Goal: Information Seeking & Learning: Learn about a topic

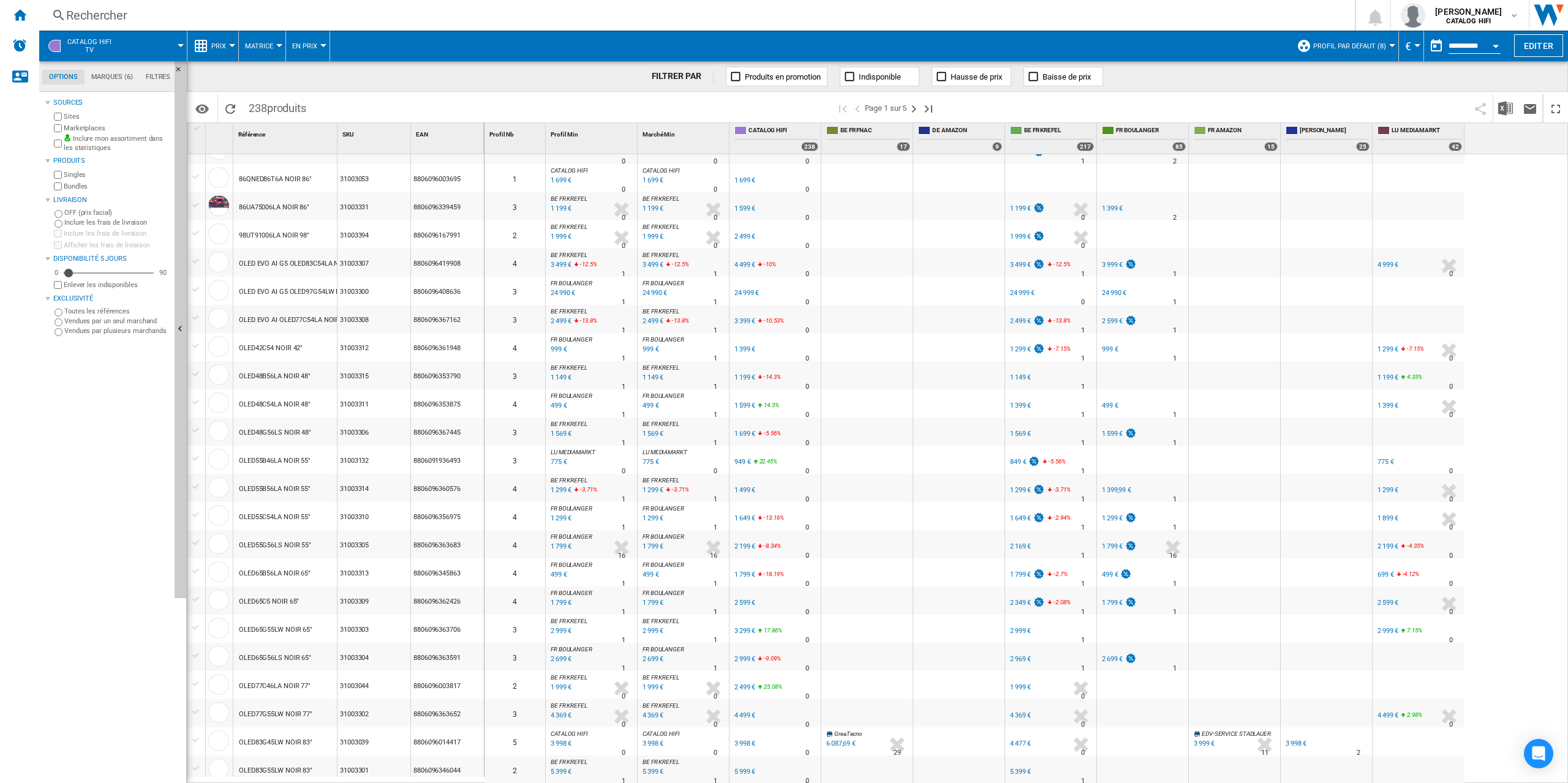
scroll to position [810, 0]
click at [373, 306] on div "31003308" at bounding box center [373, 317] width 73 height 28
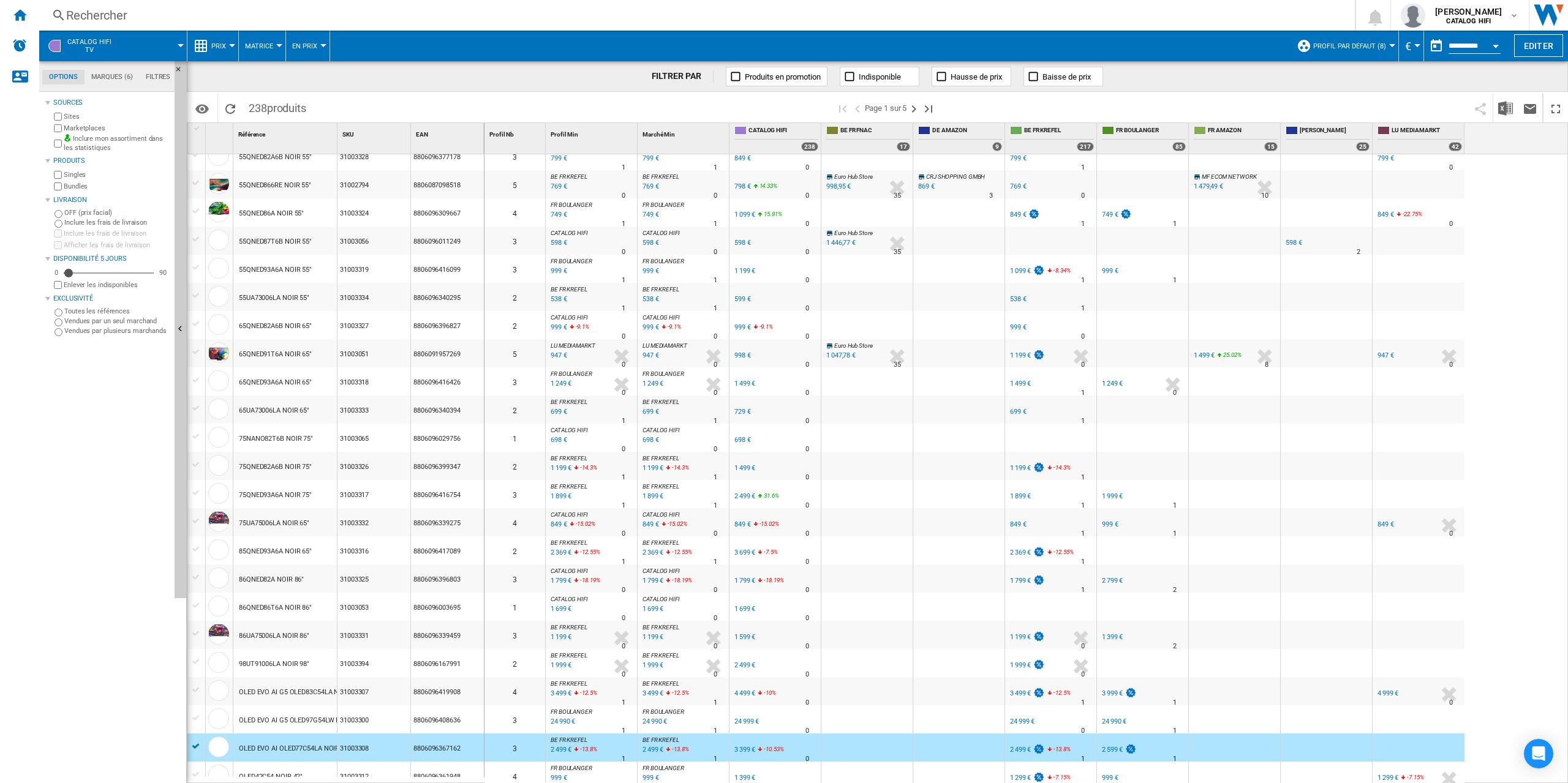
scroll to position [0, 0]
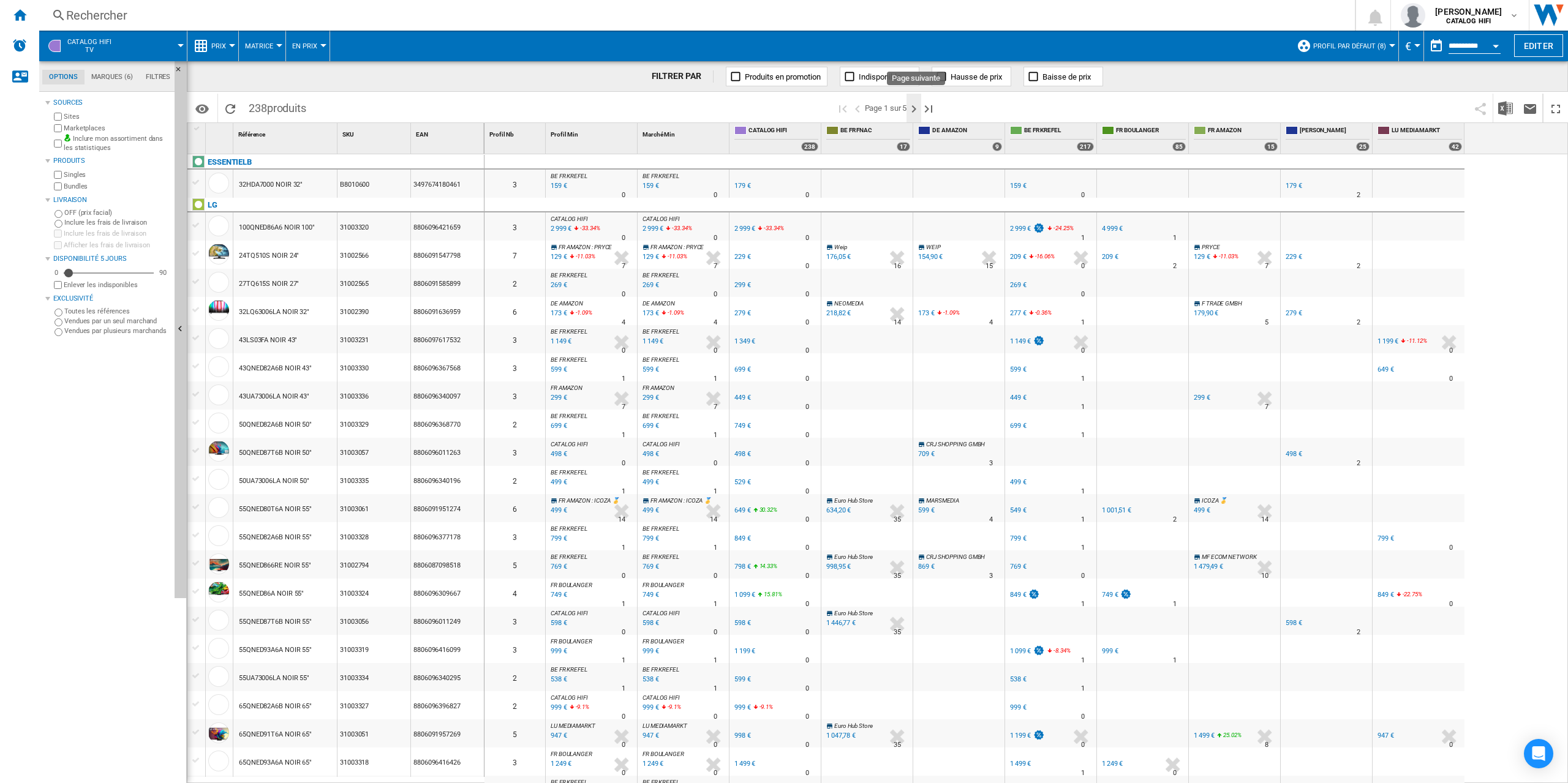
click at [915, 109] on ng-md-icon "Page suivante" at bounding box center [914, 109] width 15 height 15
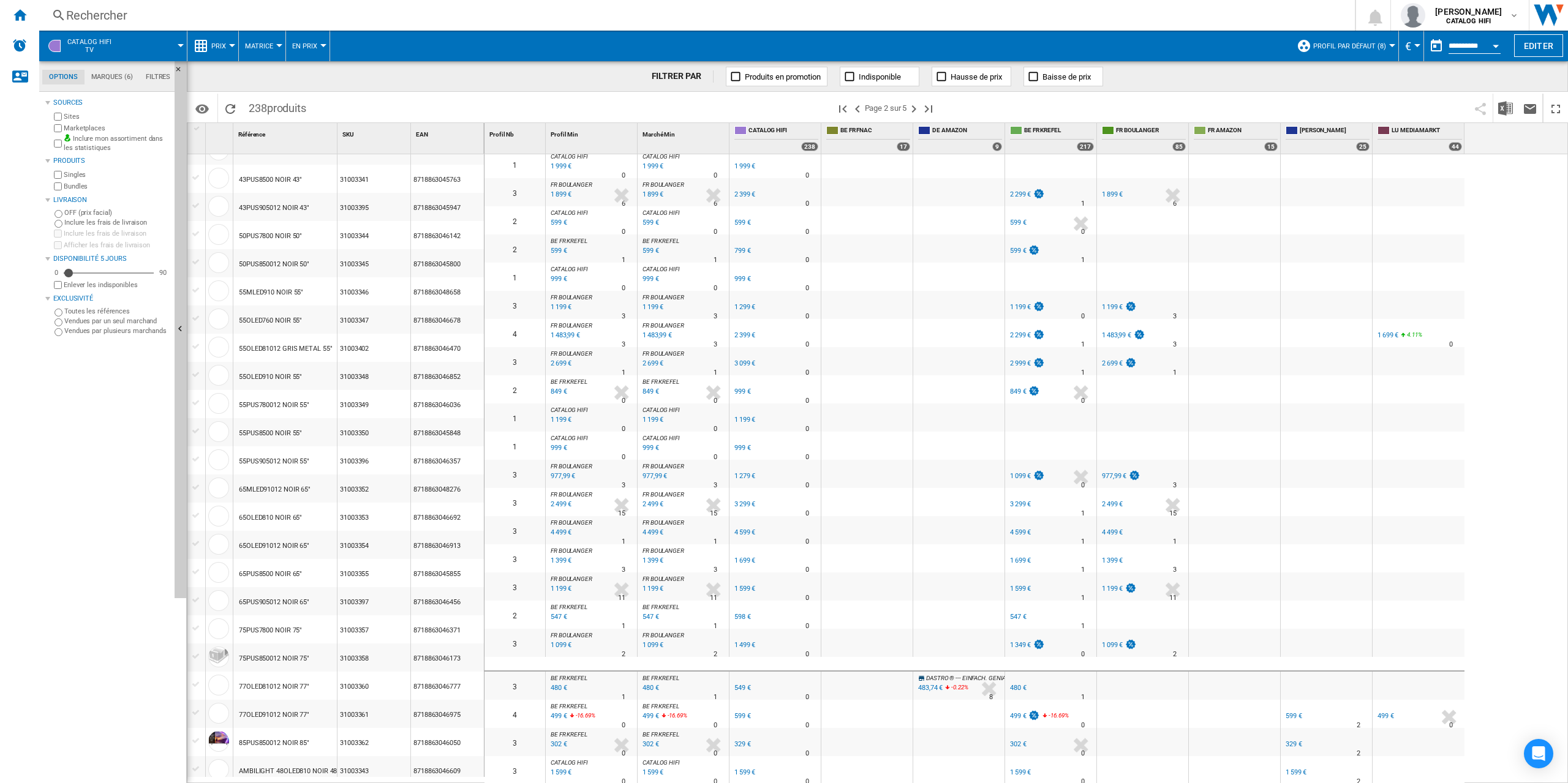
scroll to position [429, 0]
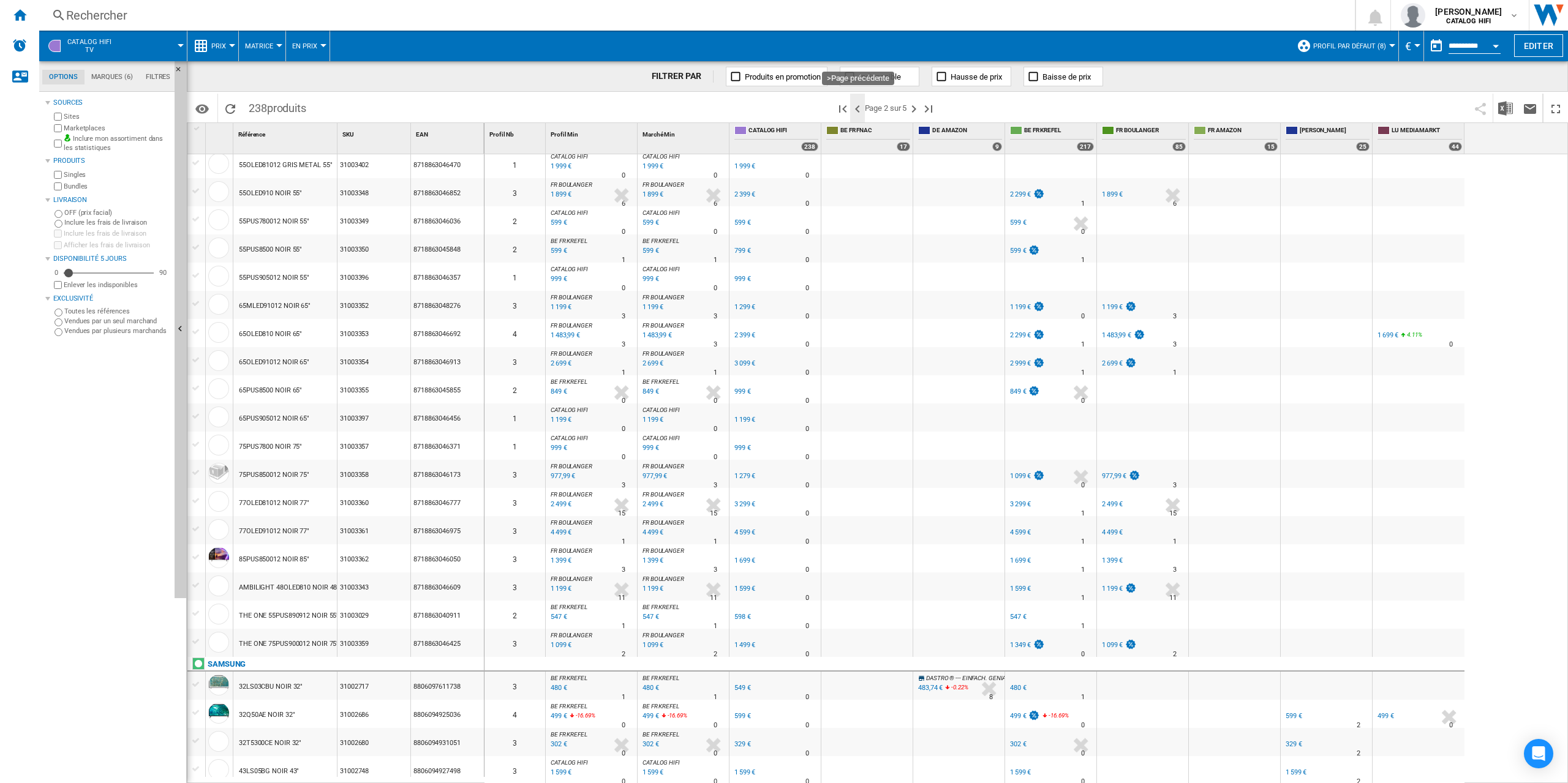
click at [857, 106] on ng-md-icon ">Page précédente" at bounding box center [857, 109] width 15 height 15
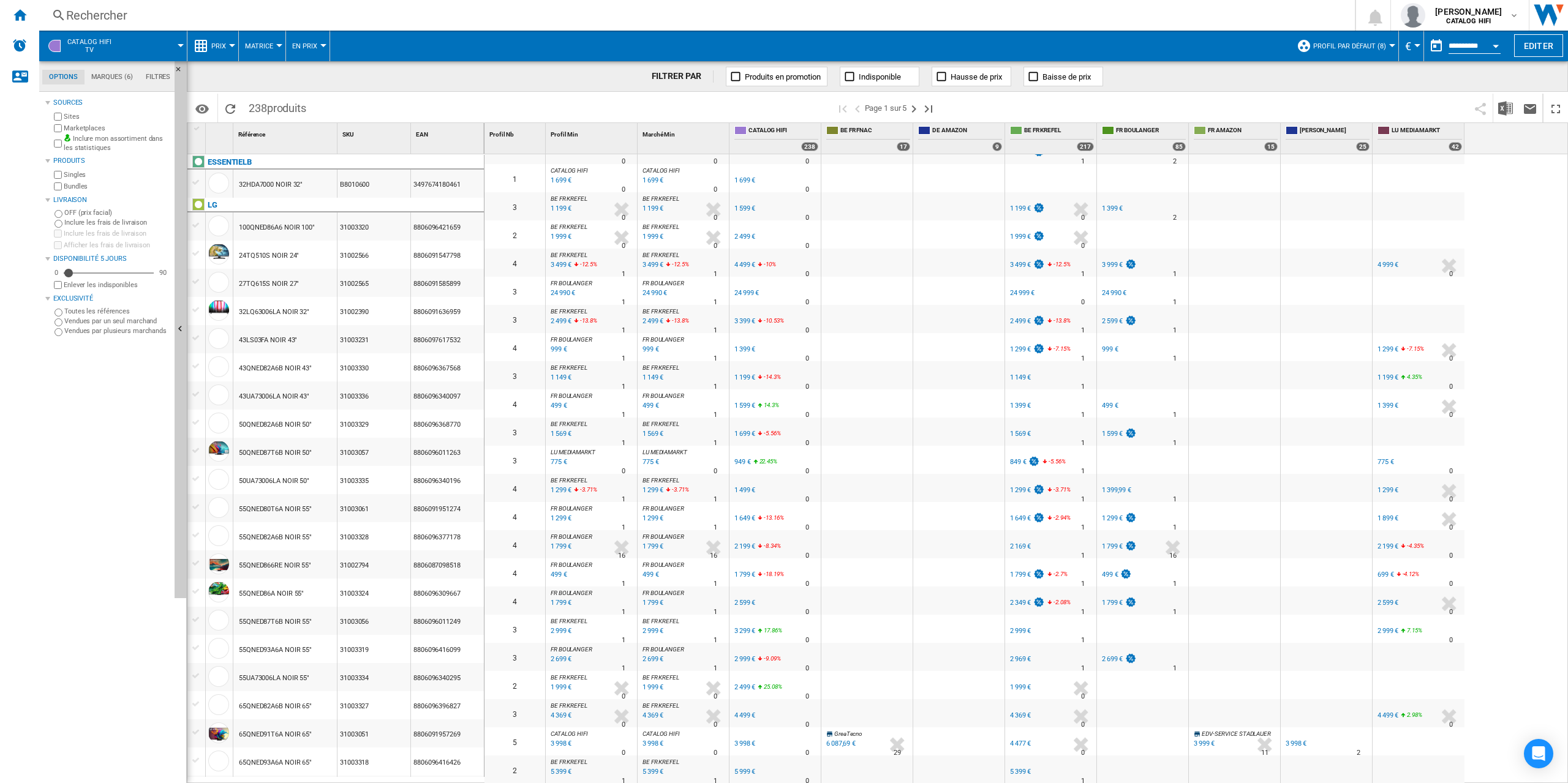
scroll to position [809, 0]
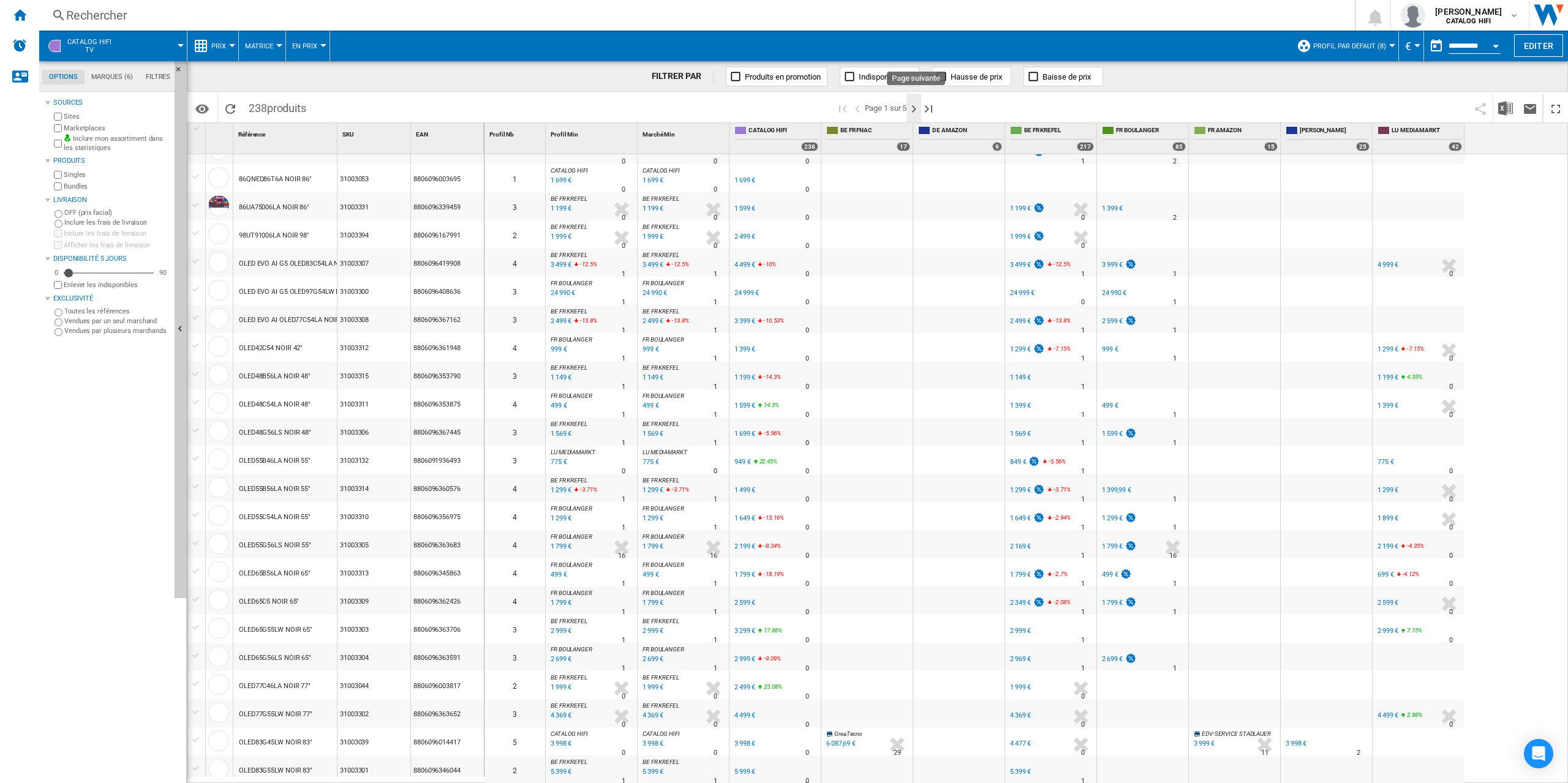
click at [915, 110] on ng-md-icon "Page suivante" at bounding box center [914, 109] width 15 height 15
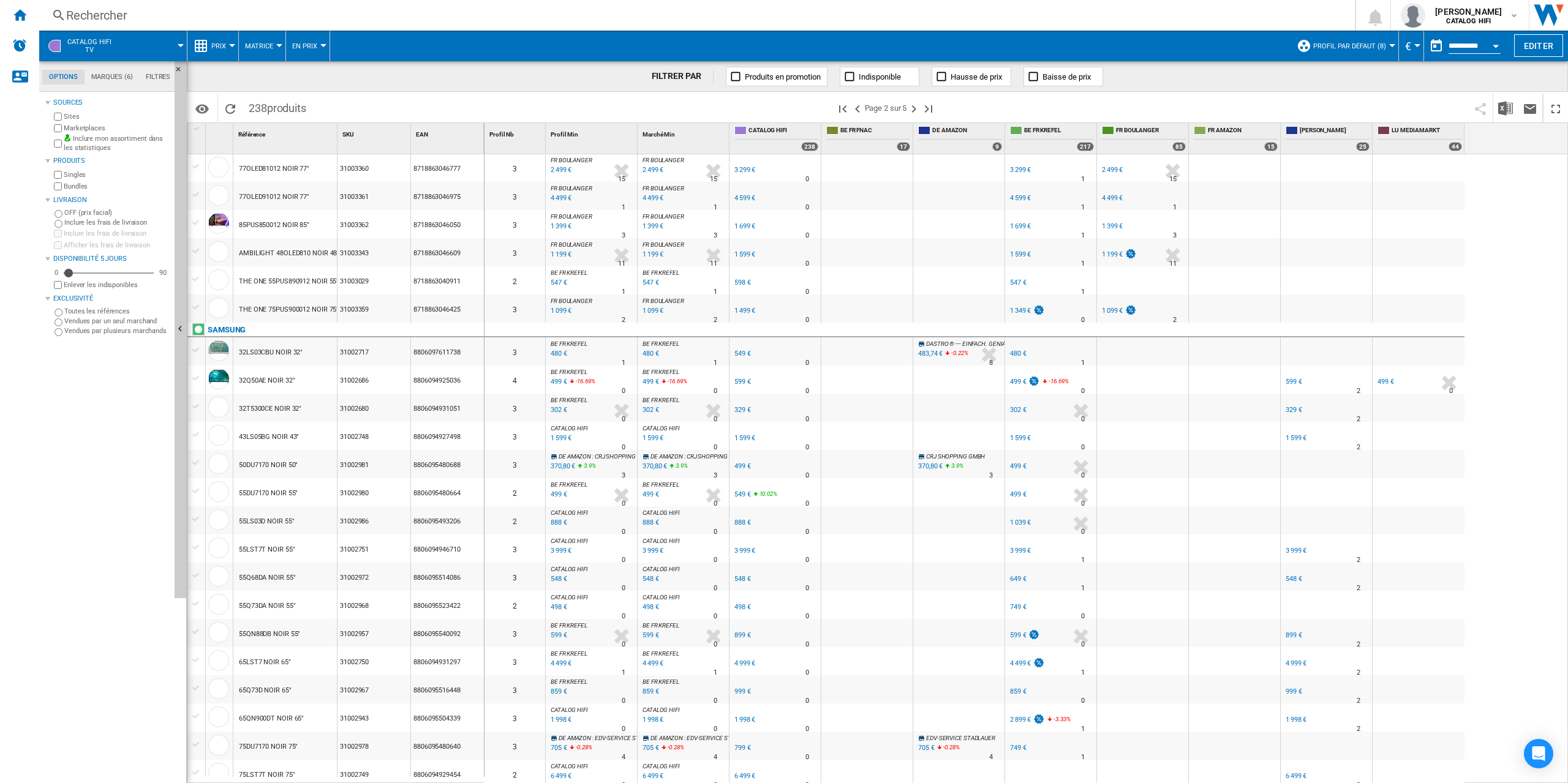
scroll to position [823, 0]
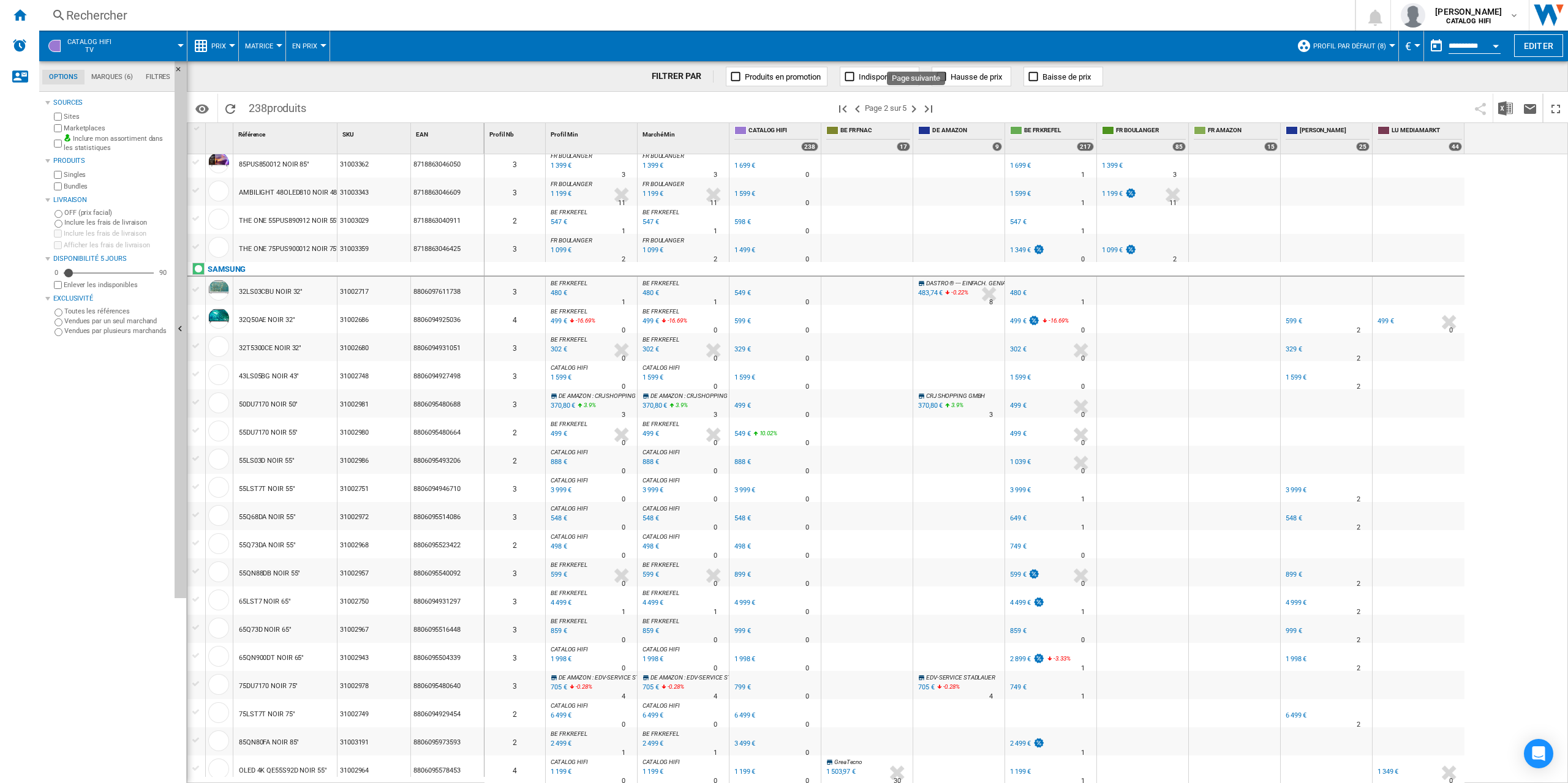
drag, startPoint x: 915, startPoint y: 109, endPoint x: 453, endPoint y: 303, distance: 501.1
click at [915, 109] on ng-md-icon "Page suivante" at bounding box center [914, 109] width 15 height 15
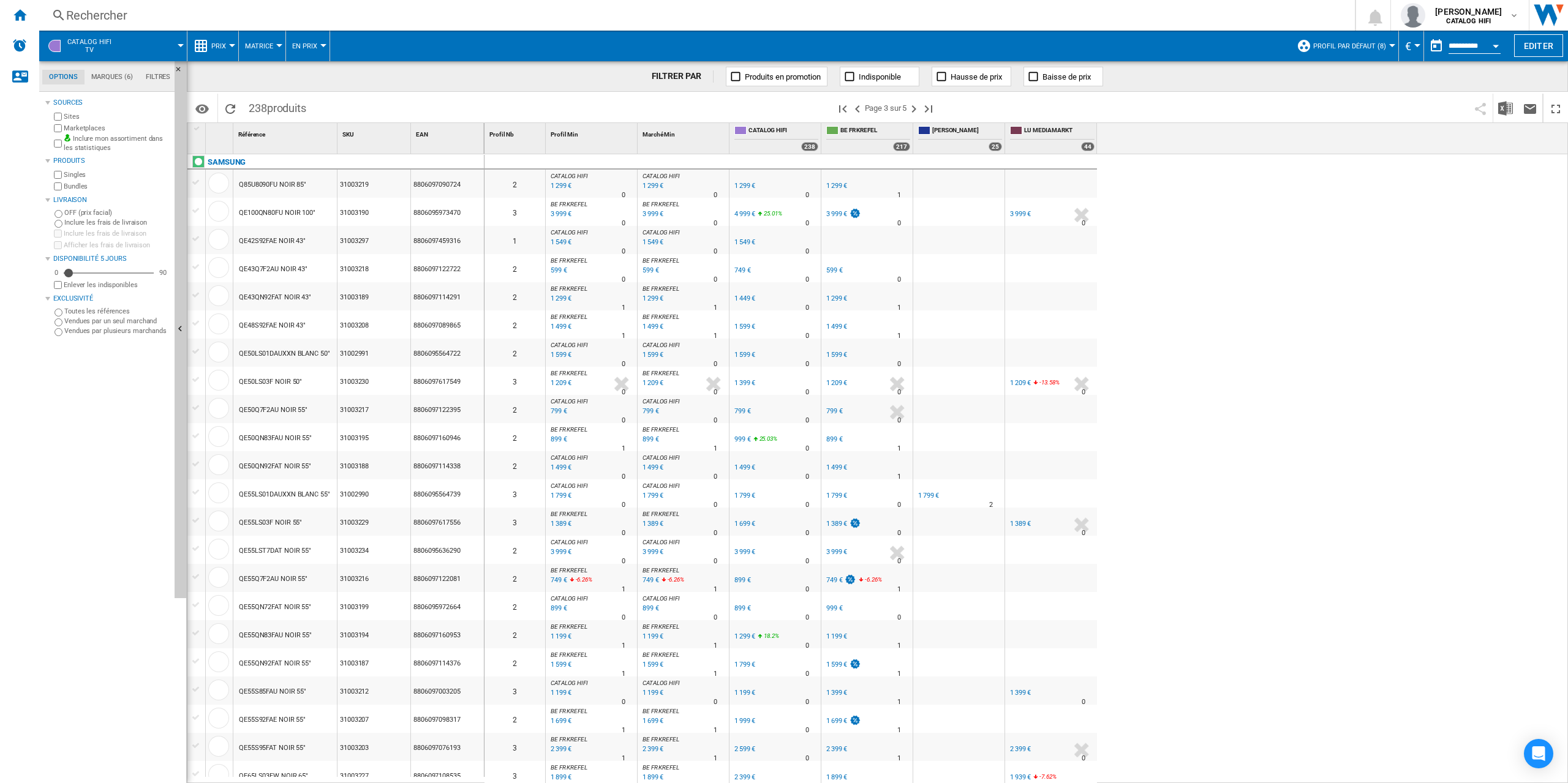
click at [278, 618] on div "QE55QN72FAT NOIR 55"" at bounding box center [275, 607] width 73 height 28
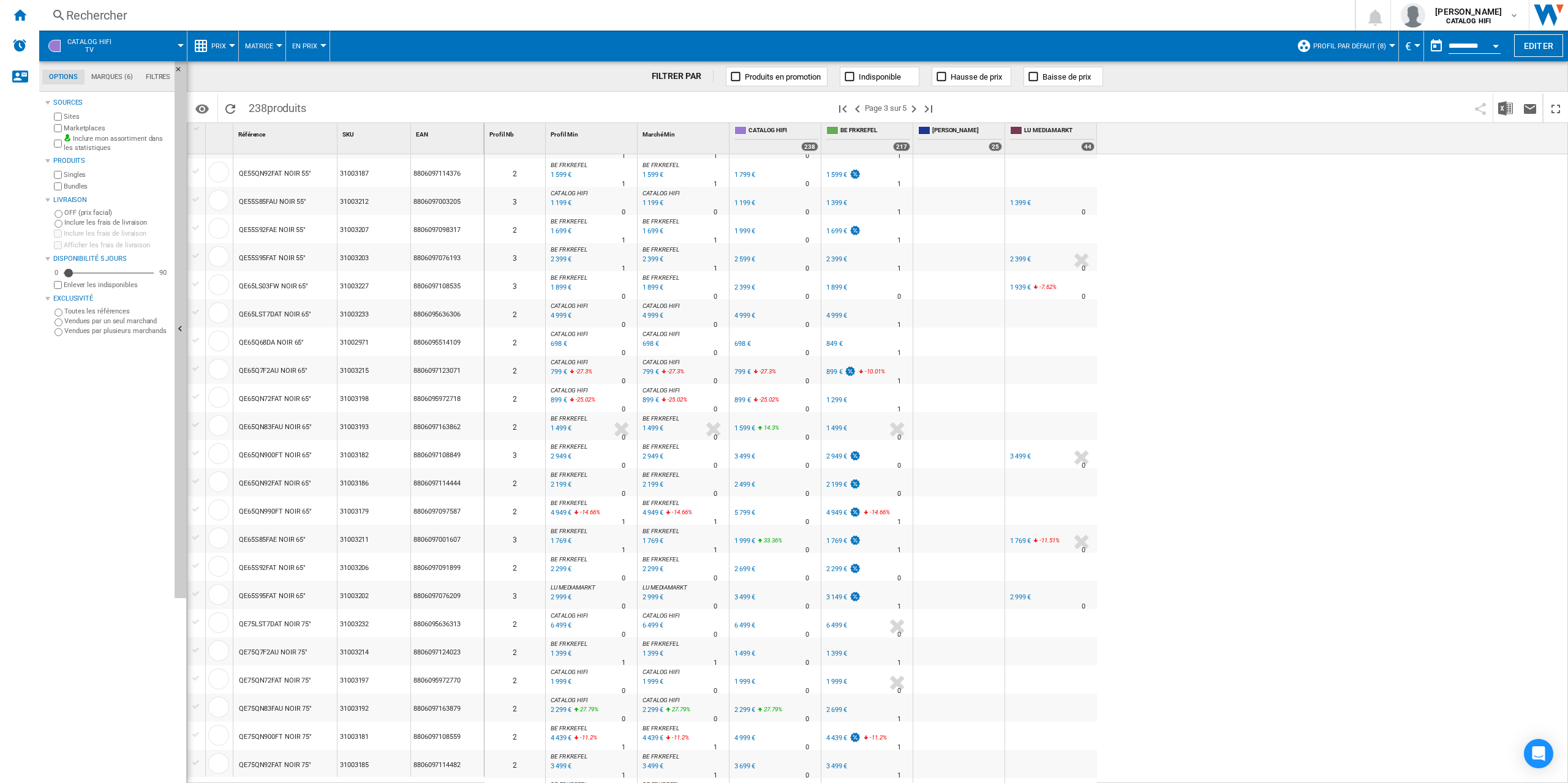
scroll to position [794, 0]
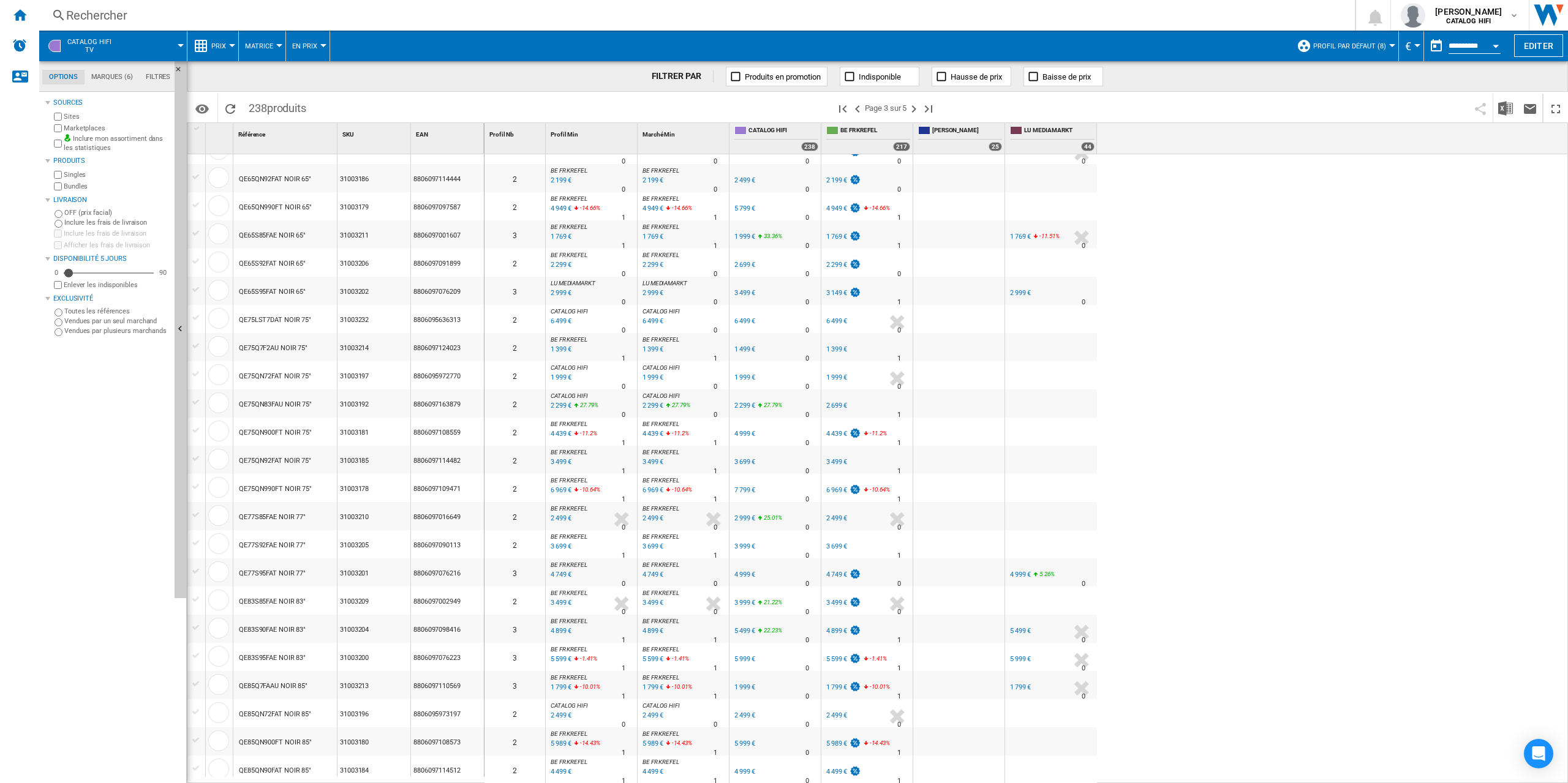
click at [326, 461] on div "QE75QN92FAT NOIR 75"" at bounding box center [285, 460] width 103 height 28
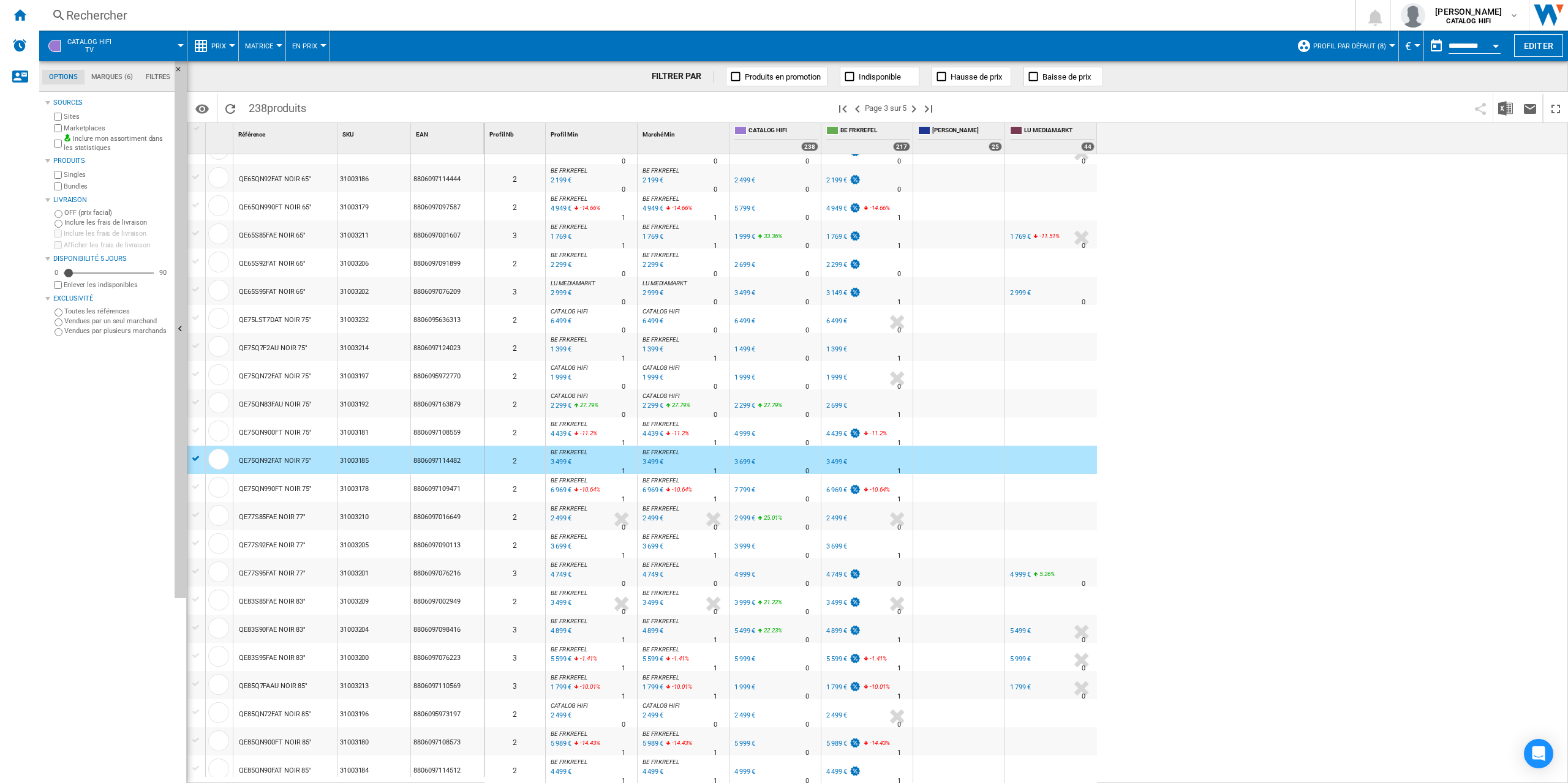
scroll to position [798, 0]
click at [915, 109] on ng-md-icon "Page suivante" at bounding box center [914, 109] width 15 height 15
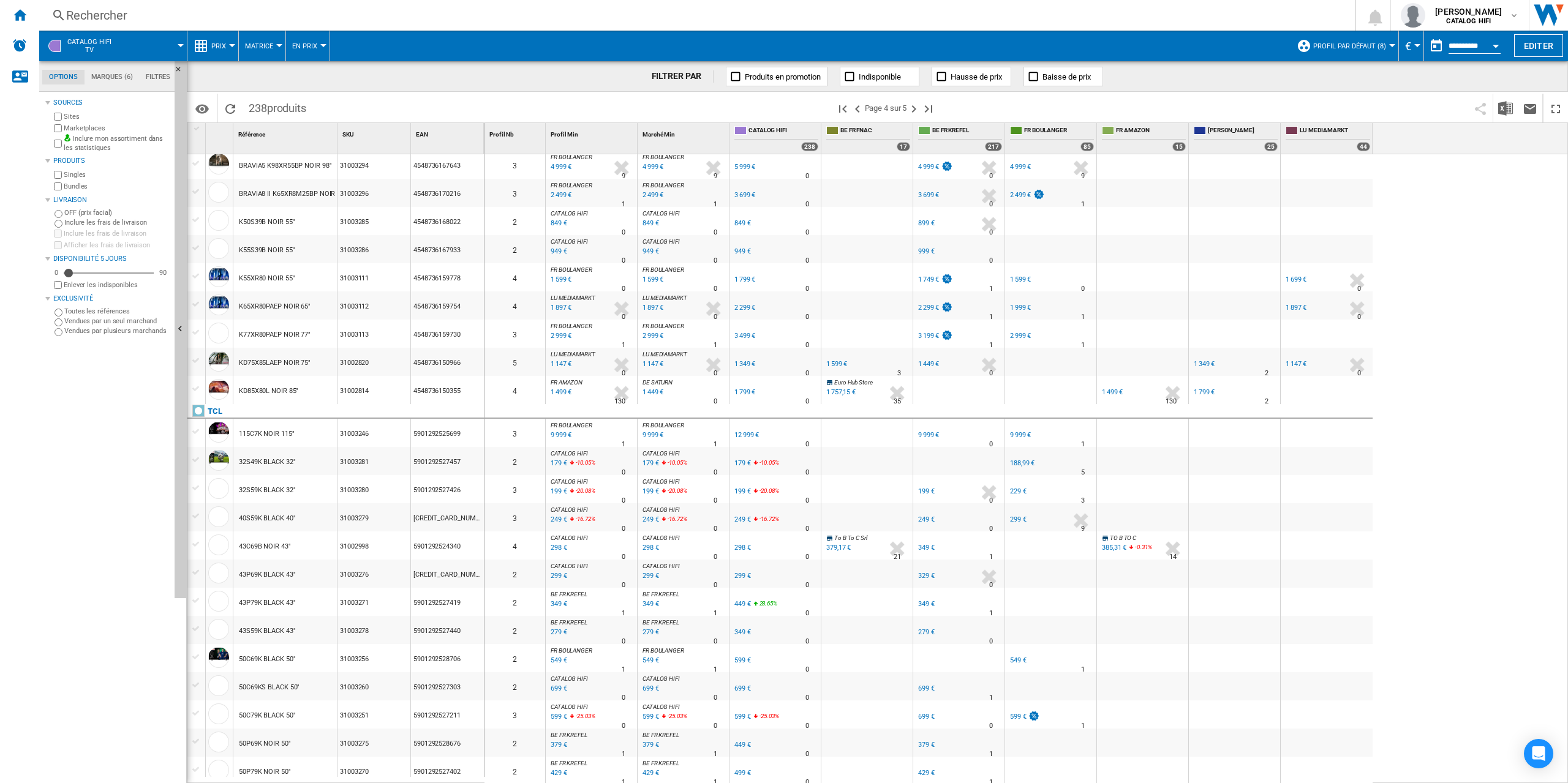
scroll to position [823, 0]
click at [520, 655] on div "2" at bounding box center [515, 657] width 61 height 28
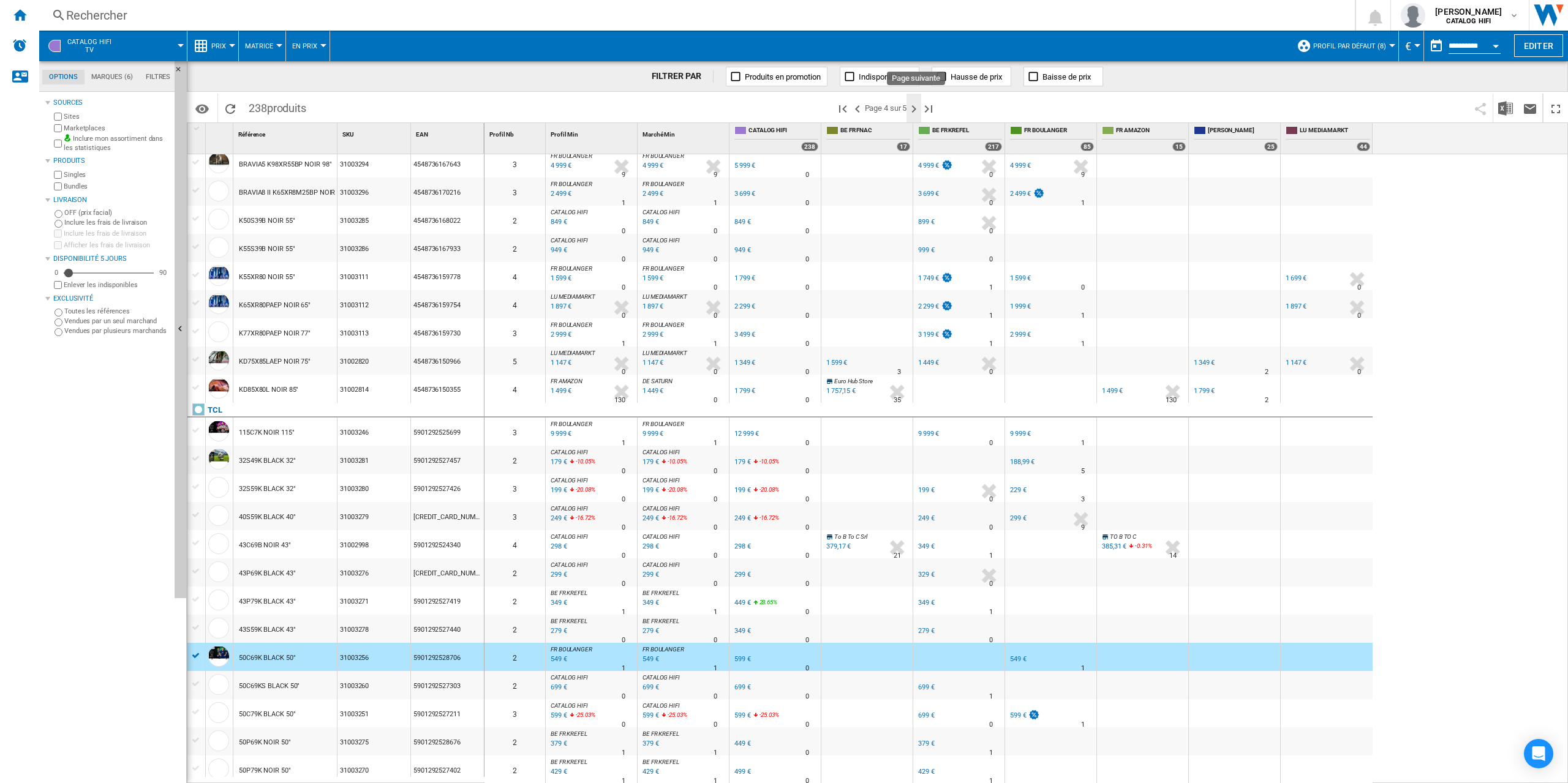
click at [913, 106] on ng-md-icon "Page suivante" at bounding box center [914, 109] width 15 height 15
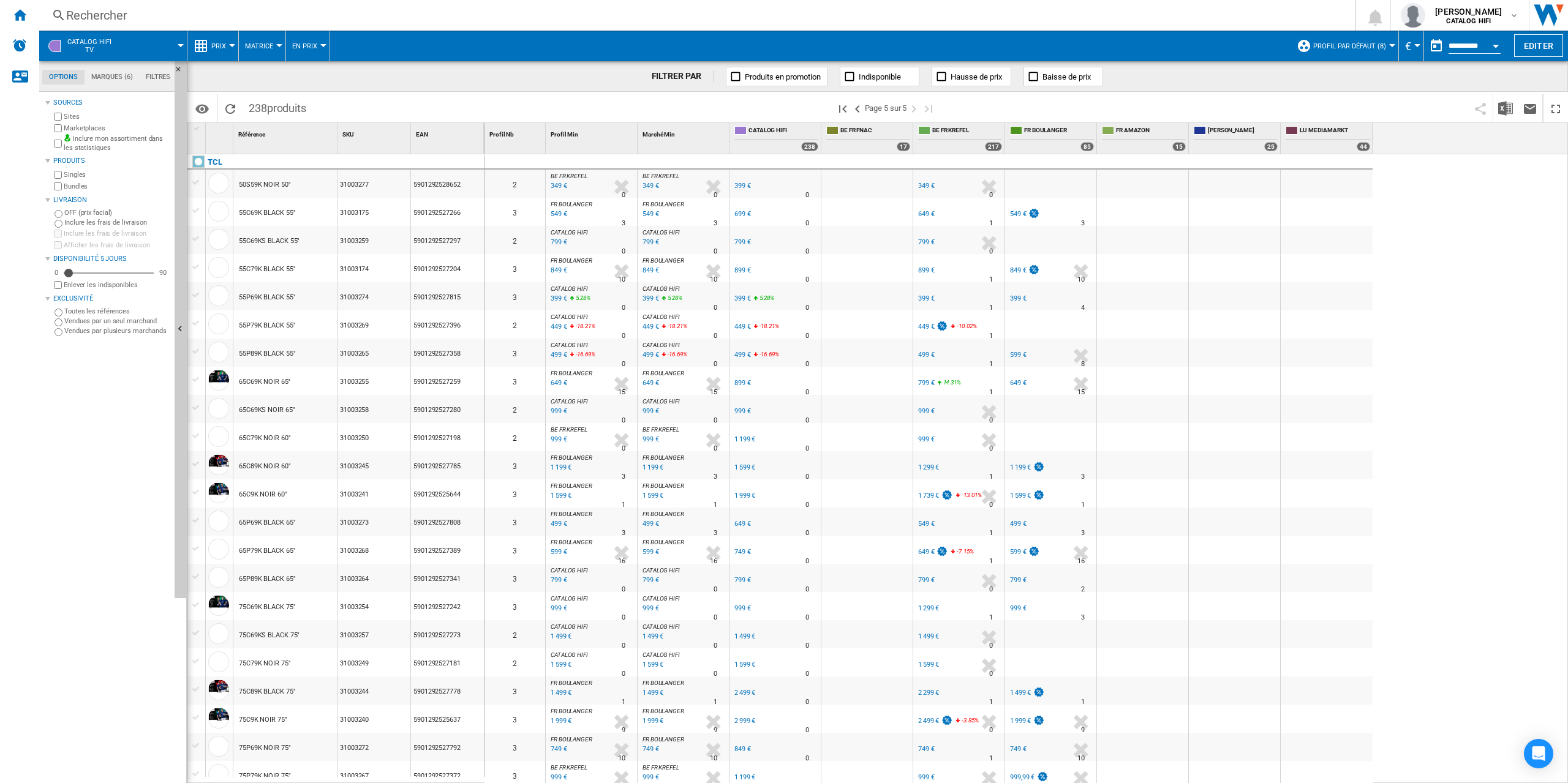
click at [1410, 481] on div "0 2 BE FR KREFEL : BE FR KREFEL -12.5 % 349 € % N/A 0 BE FR KREFEL : BE FR KREF…" at bounding box center [1027, 468] width 1084 height 629
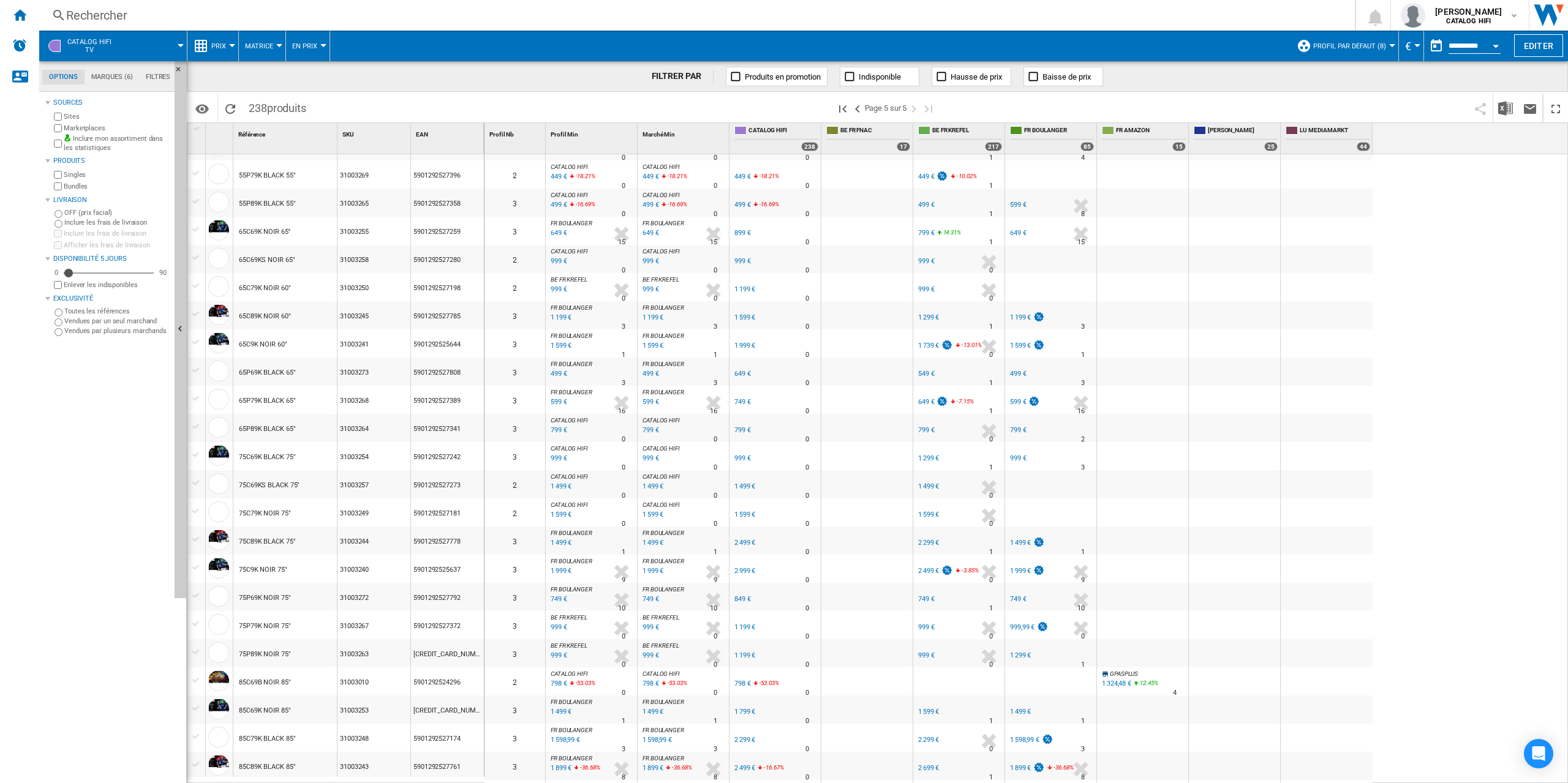
scroll to position [89, 0]
